Goal: Task Accomplishment & Management: Manage account settings

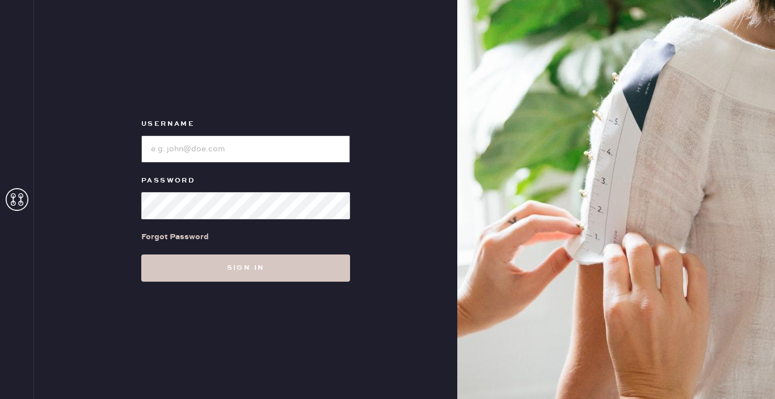
click at [253, 154] on input "loginName" at bounding box center [245, 149] width 209 height 27
type input "SJMINNECI@GMAIL.COM"
click at [141, 255] on button "Sign in" at bounding box center [245, 268] width 209 height 27
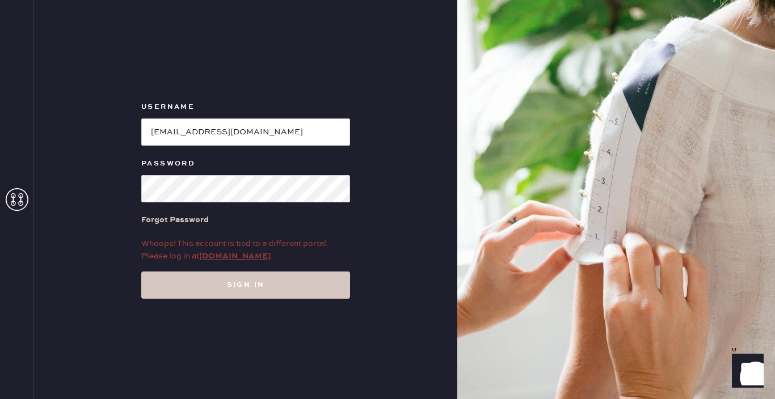
click at [231, 255] on link "my.hemster.co" at bounding box center [234, 256] width 71 height 10
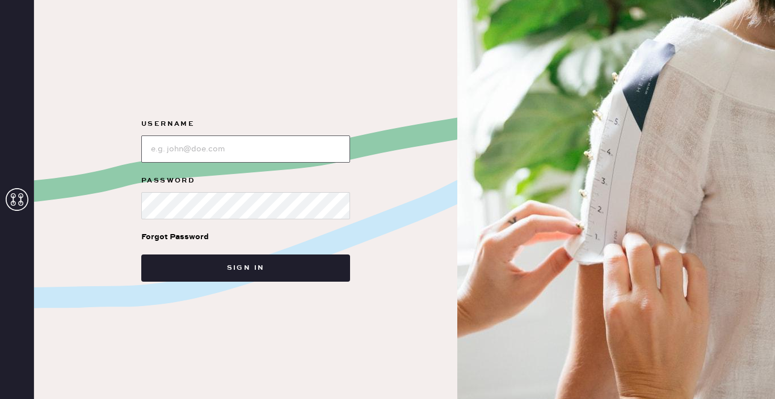
click at [212, 155] on input "loginName" at bounding box center [245, 149] width 209 height 27
type input "[EMAIL_ADDRESS][DOMAIN_NAME]"
click at [141, 255] on button "Sign in" at bounding box center [245, 268] width 209 height 27
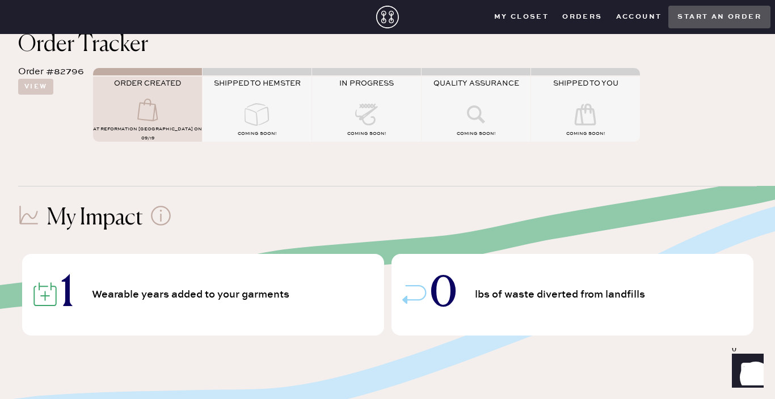
scroll to position [90, 0]
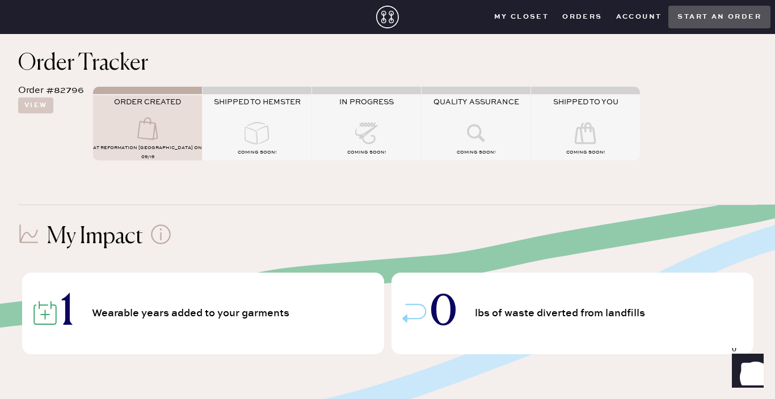
click at [223, 145] on div at bounding box center [256, 134] width 109 height 25
click at [178, 122] on div at bounding box center [147, 129] width 109 height 25
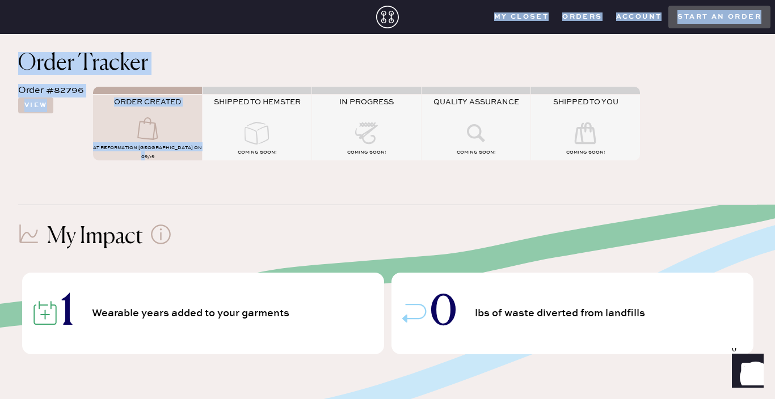
scroll to position [0, 0]
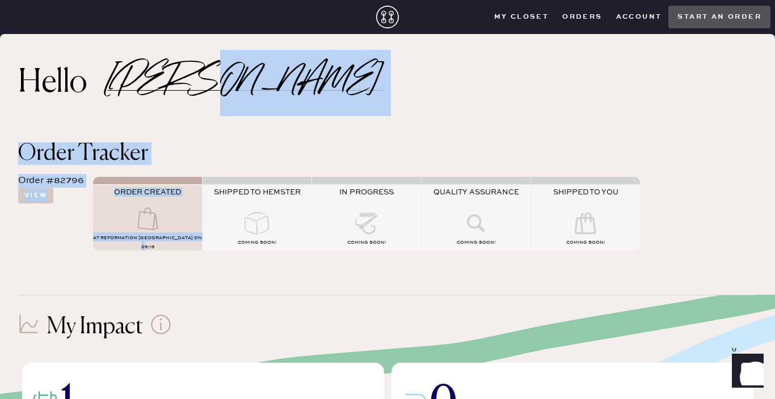
drag, startPoint x: 165, startPoint y: 158, endPoint x: 252, endPoint y: 107, distance: 100.4
click at [252, 107] on div "Hello [PERSON_NAME] Order Tracker Order #82796 View ORDER CREATED AT Reformatio…" at bounding box center [387, 155] width 775 height 243
click at [252, 107] on div "Hello [PERSON_NAME]" at bounding box center [387, 79] width 775 height 90
